Goal: Information Seeking & Learning: Learn about a topic

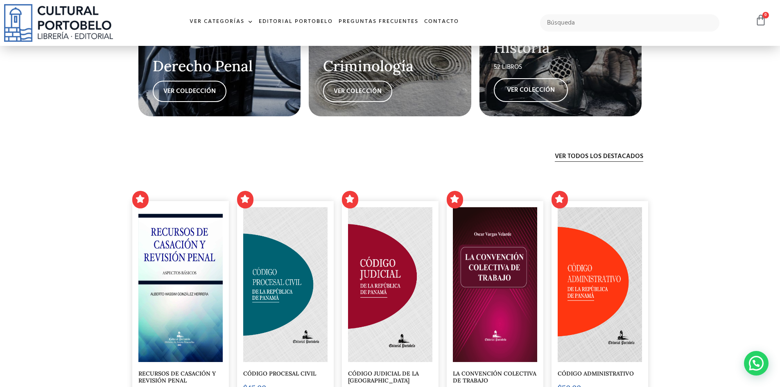
scroll to position [1785, 0]
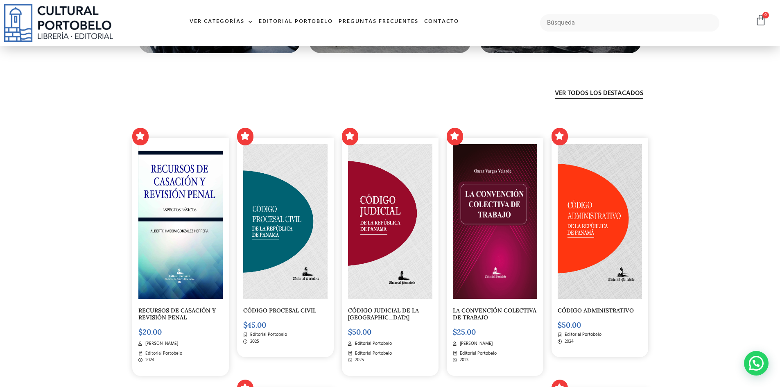
click at [178, 312] on link "RECURSOS DE CASACIÓN Y REVISIÓN PENAL" at bounding box center [176, 314] width 77 height 14
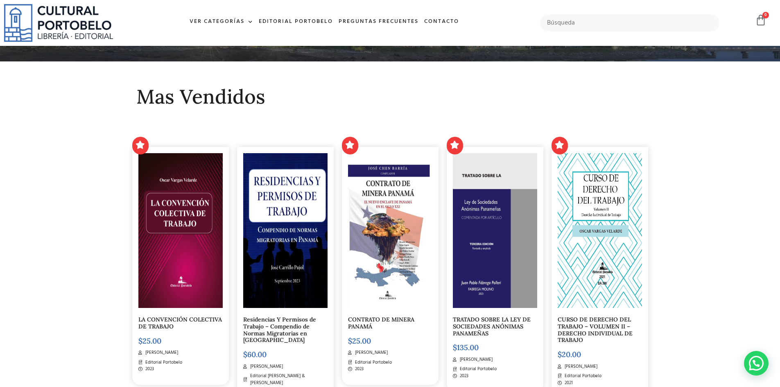
scroll to position [0, 0]
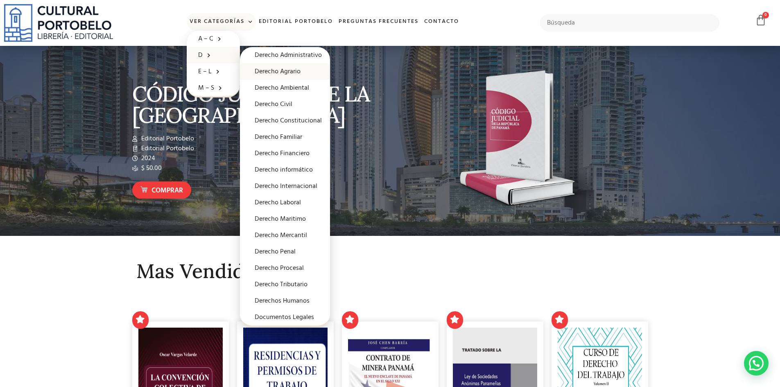
click at [286, 70] on link "Derecho Agrario" at bounding box center [285, 71] width 90 height 16
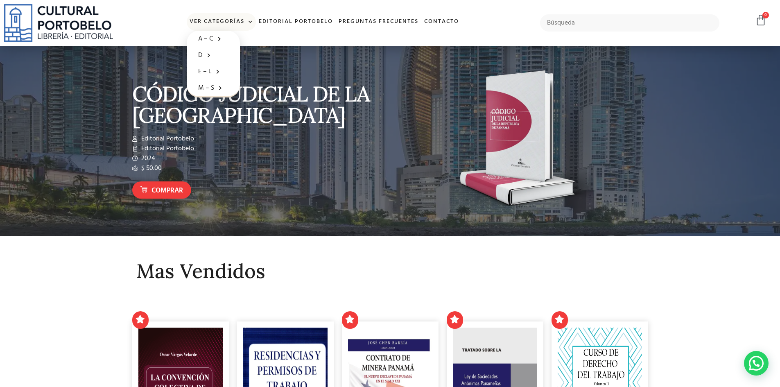
click at [245, 20] on span at bounding box center [248, 22] width 9 height 12
click at [250, 22] on span at bounding box center [248, 22] width 9 height 12
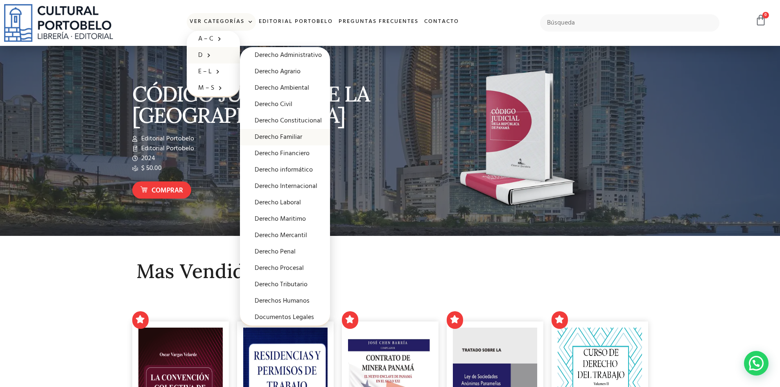
click at [286, 137] on link "Derecho Familiar" at bounding box center [285, 137] width 90 height 16
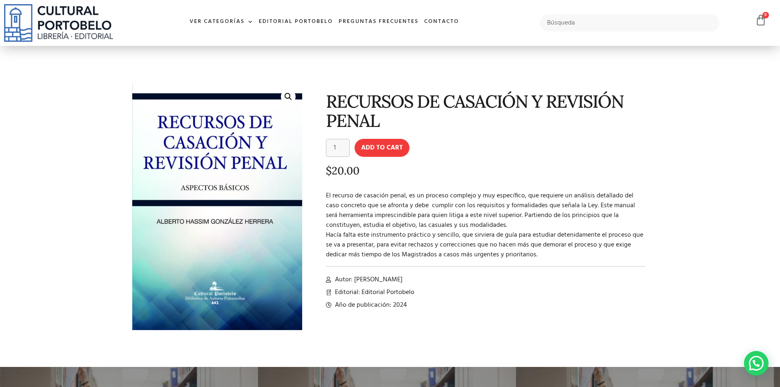
drag, startPoint x: 355, startPoint y: 279, endPoint x: 401, endPoint y: 280, distance: 46.3
click at [401, 280] on span "Autor: [PERSON_NAME]" at bounding box center [368, 280] width 70 height 10
copy span "[PERSON_NAME]"
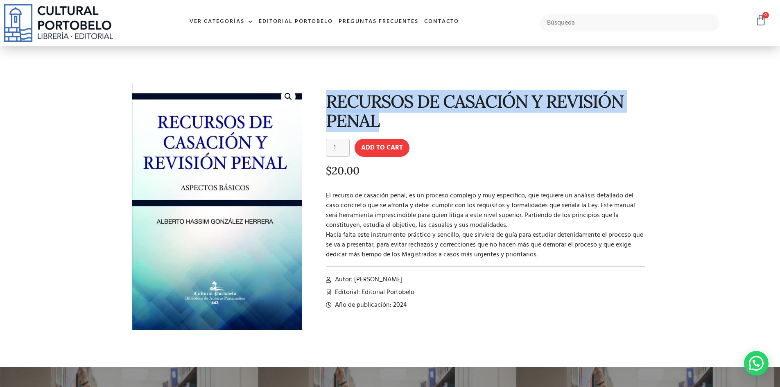
drag, startPoint x: 329, startPoint y: 98, endPoint x: 377, endPoint y: 116, distance: 51.4
click at [377, 116] on h1 "RECURSOS DE CASACIÓN Y REVISIÓN PENAL" at bounding box center [486, 111] width 320 height 39
copy h1 "RECURSOS DE CASACIÓN Y REVISIÓN PENAL"
click at [454, 89] on div "RECURSOS DE CASACIÓN Y REVISIÓN PENAL RECURSOS DE CASACIÓN Y REVISIÓN PENAL qua…" at bounding box center [479, 213] width 346 height 269
drag, startPoint x: 327, startPoint y: 101, endPoint x: 379, endPoint y: 120, distance: 55.7
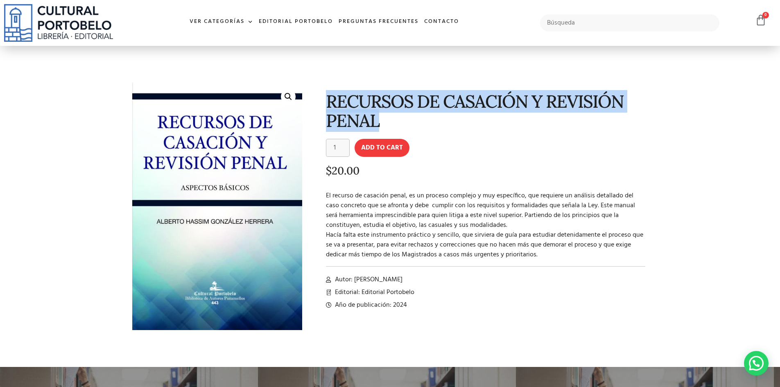
click at [379, 120] on h1 "RECURSOS DE CASACIÓN Y REVISIÓN PENAL" at bounding box center [486, 111] width 320 height 39
copy h1 "RECURSOS DE CASACIÓN Y REVISIÓN PENAL"
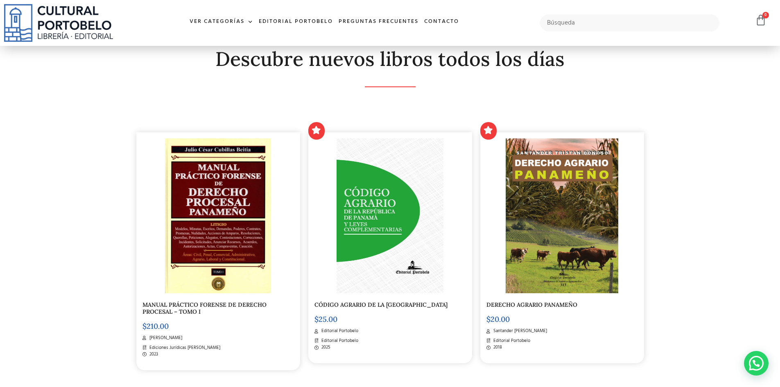
scroll to position [123, 0]
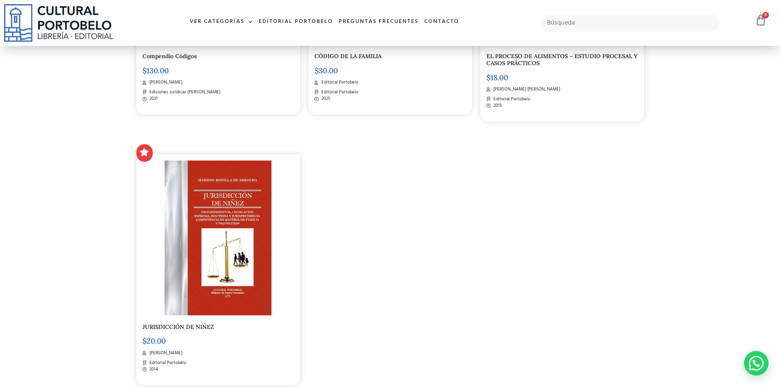
scroll to position [409, 0]
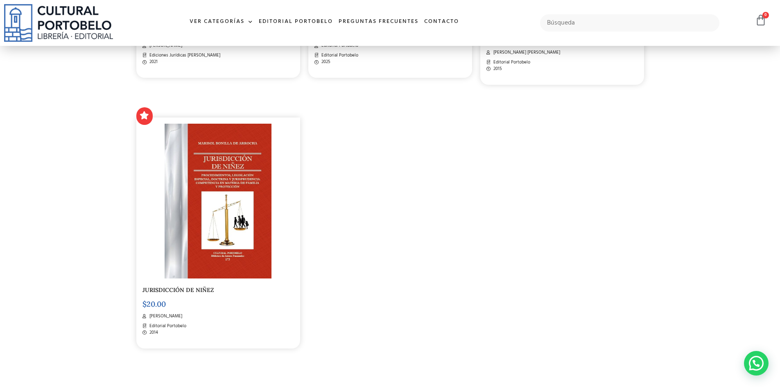
click at [208, 291] on link "JURISDICCIÓN DE NIÑEZ" at bounding box center [177, 289] width 71 height 7
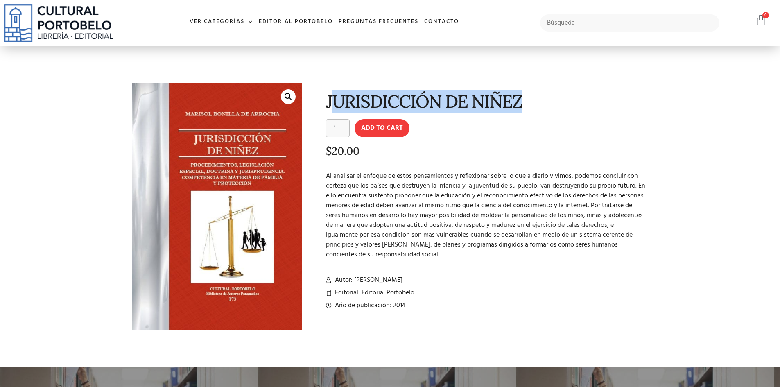
drag, startPoint x: 329, startPoint y: 103, endPoint x: 529, endPoint y: 94, distance: 199.5
click at [529, 94] on h1 "JURISDICCIÓN DE NIÑEZ" at bounding box center [486, 101] width 320 height 19
copy h1 "URISDICCIÓN DE NIÑEZ"
click at [504, 97] on h1 "JURISDICCIÓN DE NIÑEZ" at bounding box center [486, 101] width 320 height 19
click at [507, 102] on h1 "JURISDICCIÓN DE NIÑEZ" at bounding box center [486, 101] width 320 height 19
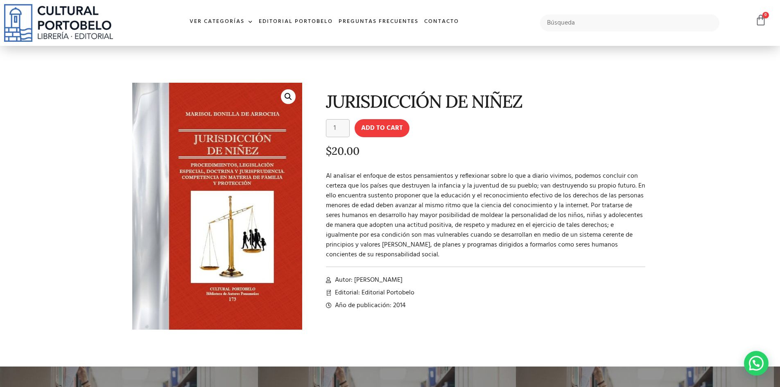
drag, startPoint x: 494, startPoint y: 159, endPoint x: 492, endPoint y: 137, distance: 22.2
click at [494, 160] on div "$ 20.00" at bounding box center [486, 154] width 320 height 18
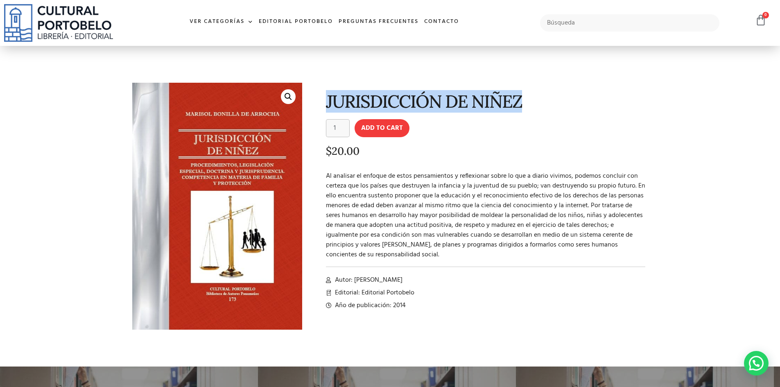
drag, startPoint x: 323, startPoint y: 102, endPoint x: 530, endPoint y: 96, distance: 206.8
click at [530, 96] on div "JURISDICCIÓN DE NIÑEZ JURISDICCIÓN DE NIÑEZ quantity 1 Add to cart $ 20.00 Auto…" at bounding box center [479, 213] width 346 height 268
copy h1 "JURISDICCIÓN DE NIÑEZ"
